Goal: Find specific page/section: Find specific page/section

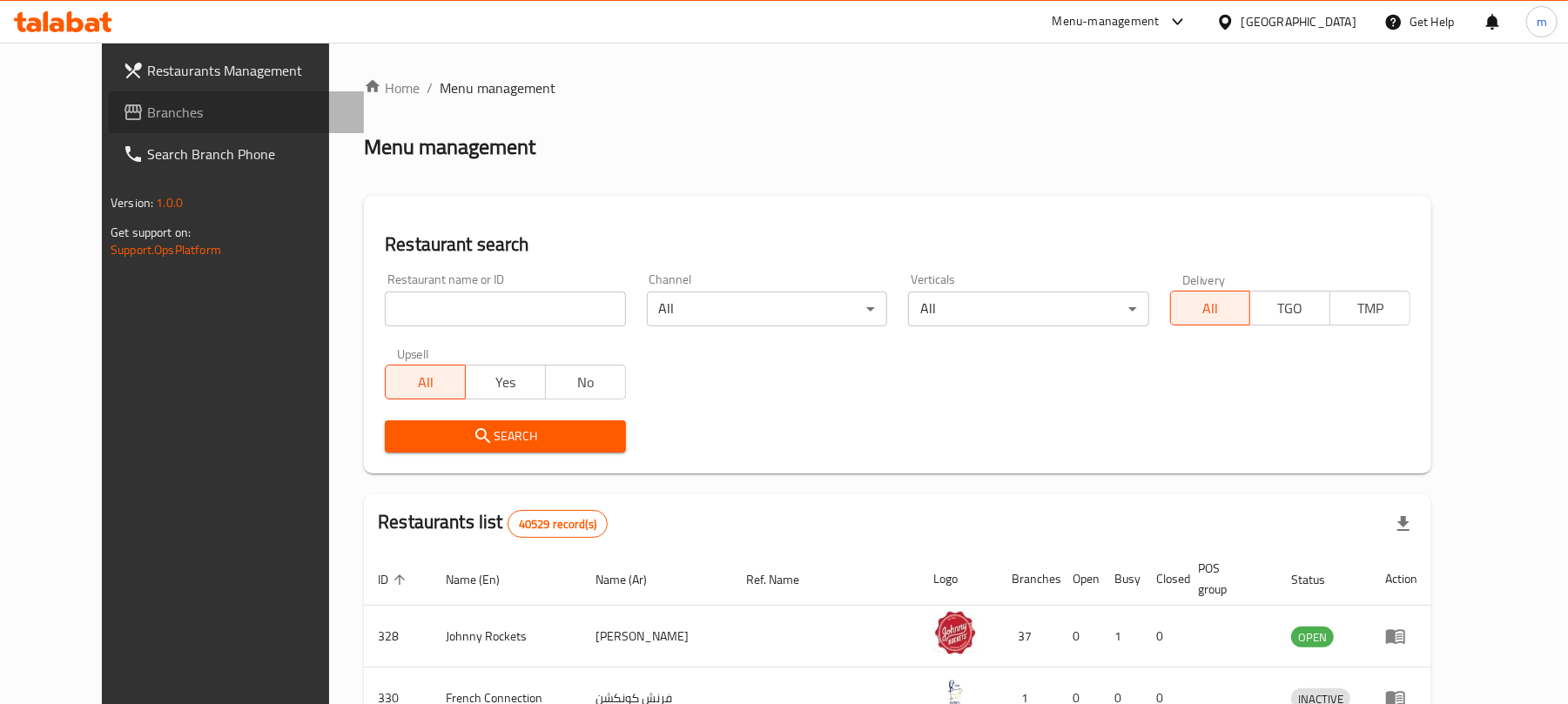
click at [147, 104] on span "Branches" at bounding box center [248, 112] width 203 height 21
